Goal: Transaction & Acquisition: Purchase product/service

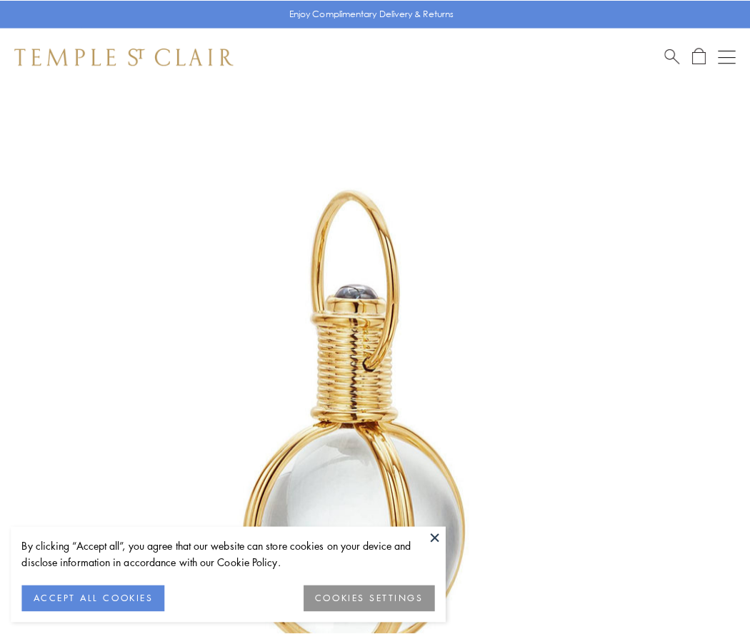
scroll to position [373, 0]
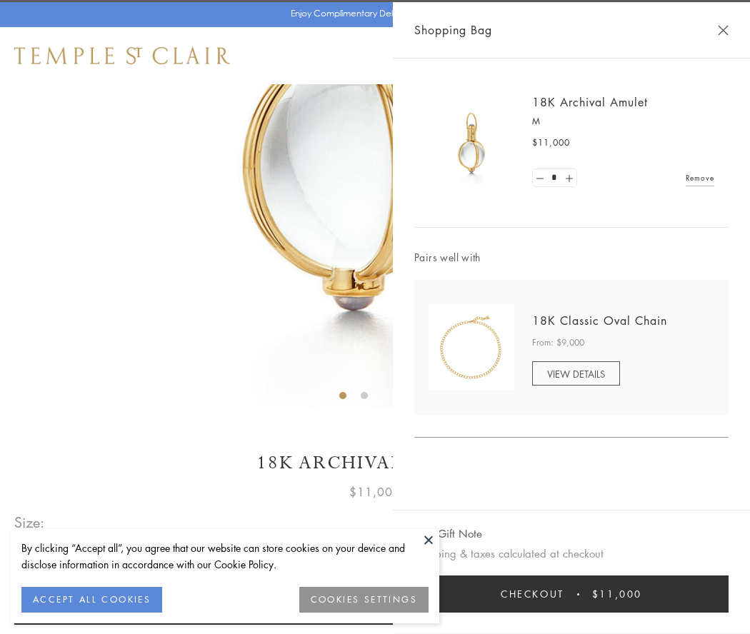
click at [571, 594] on button "Checkout $11,000" at bounding box center [571, 594] width 314 height 37
